Goal: Information Seeking & Learning: Find specific fact

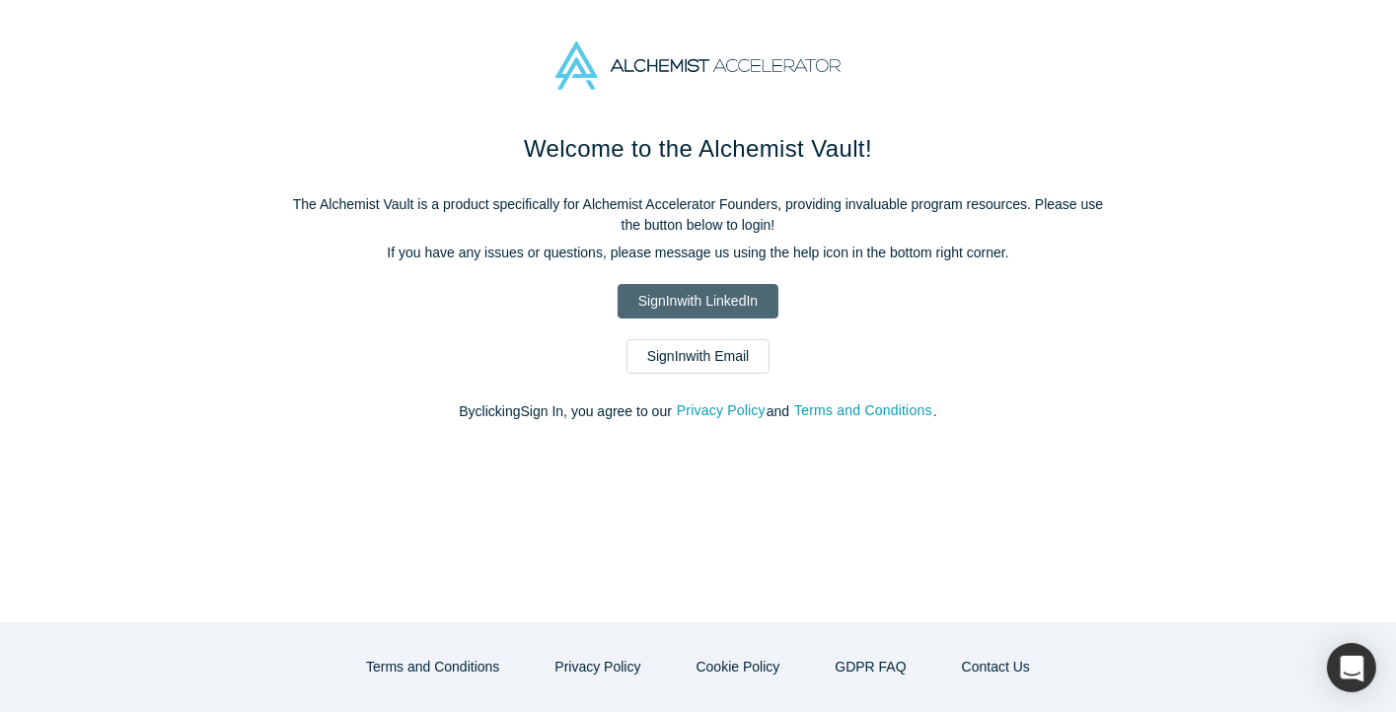
click at [726, 301] on link "Sign In with LinkedIn" at bounding box center [698, 301] width 161 height 35
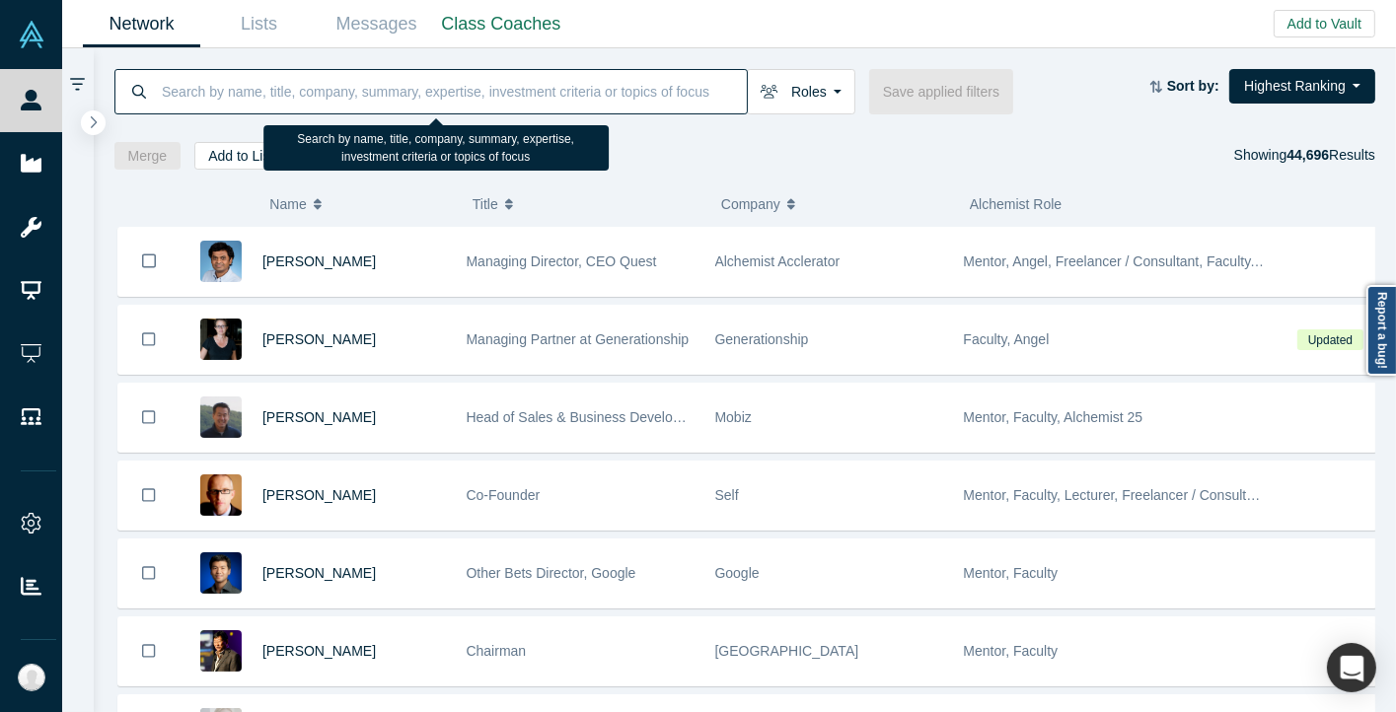
drag, startPoint x: 213, startPoint y: 92, endPoint x: 175, endPoint y: 90, distance: 38.5
click at [175, 90] on input at bounding box center [453, 91] width 587 height 46
type input "[PERSON_NAME]"
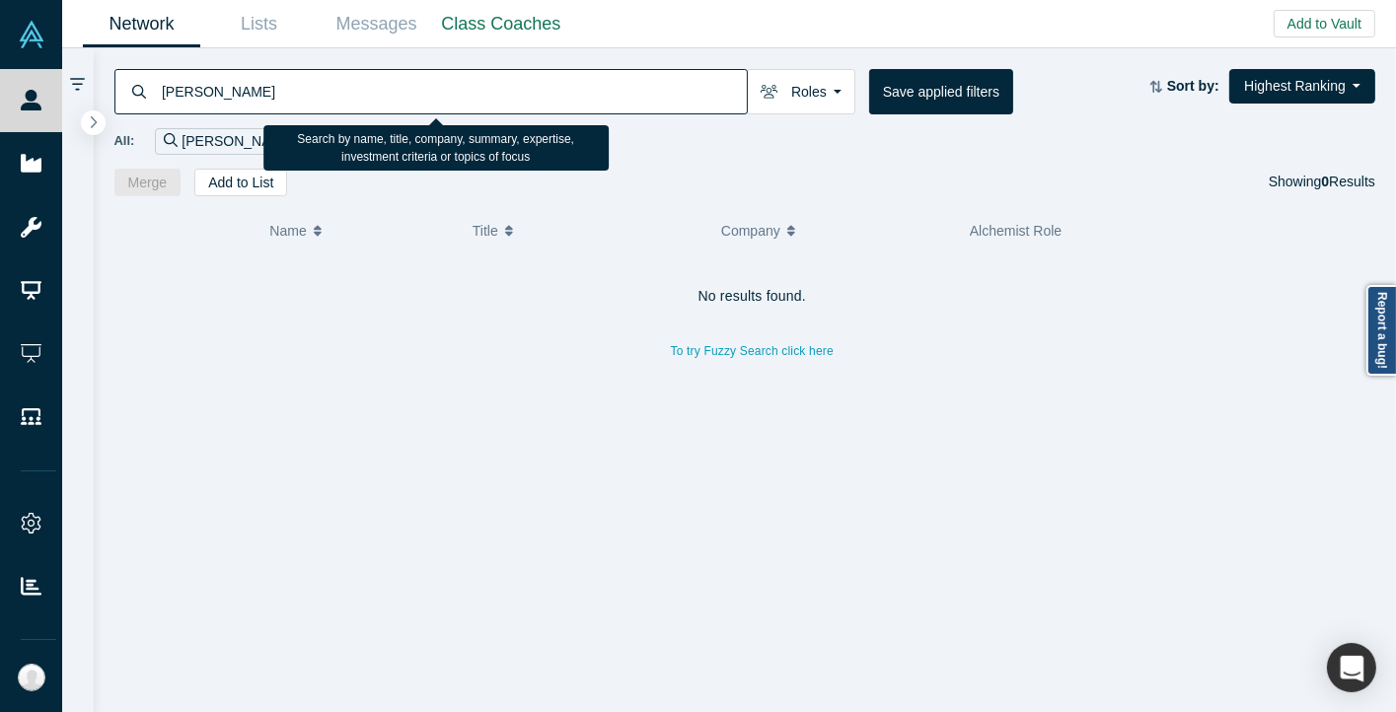
drag, startPoint x: 256, startPoint y: 92, endPoint x: 111, endPoint y: 88, distance: 144.1
click at [111, 88] on div "[PERSON_NAME] Roles Founders Faculty Mentors Alumni Mentor Angels VCs Corporate…" at bounding box center [745, 122] width 1303 height 148
